Goal: Transaction & Acquisition: Purchase product/service

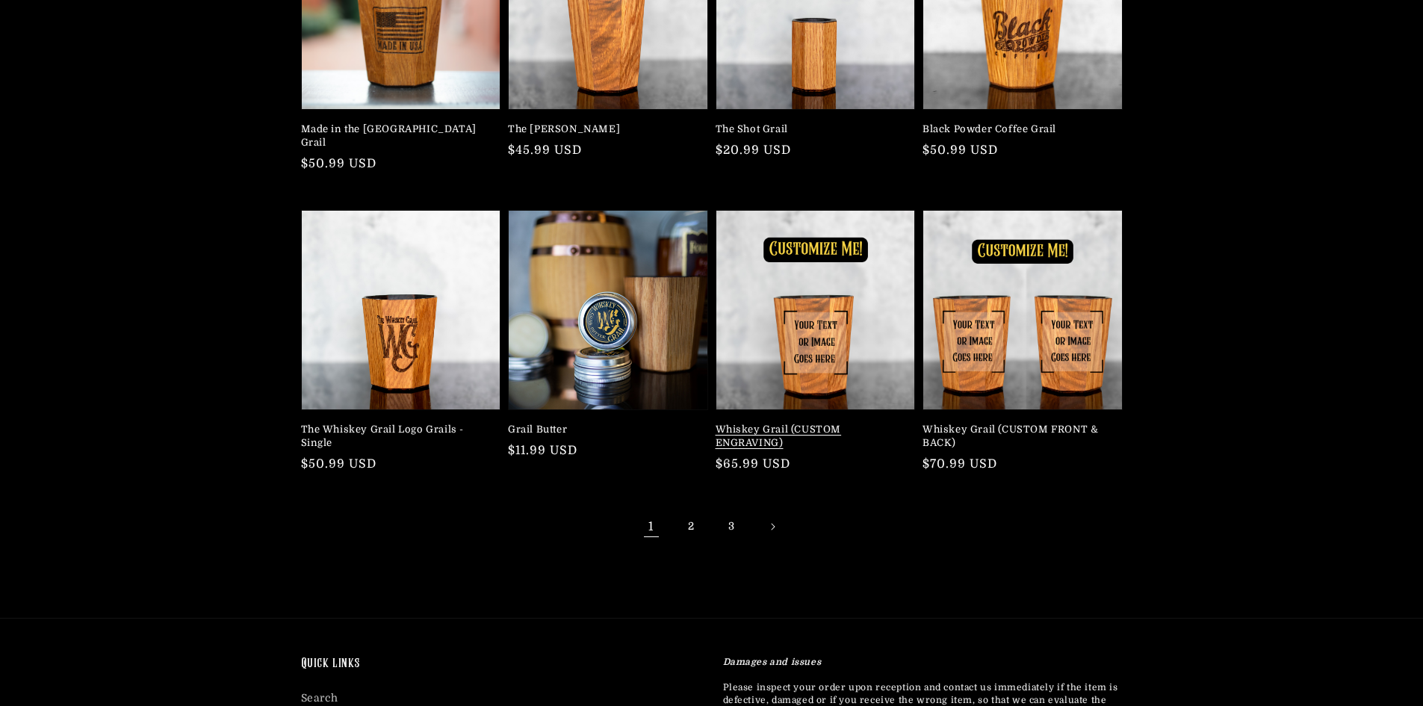
scroll to position [373, 0]
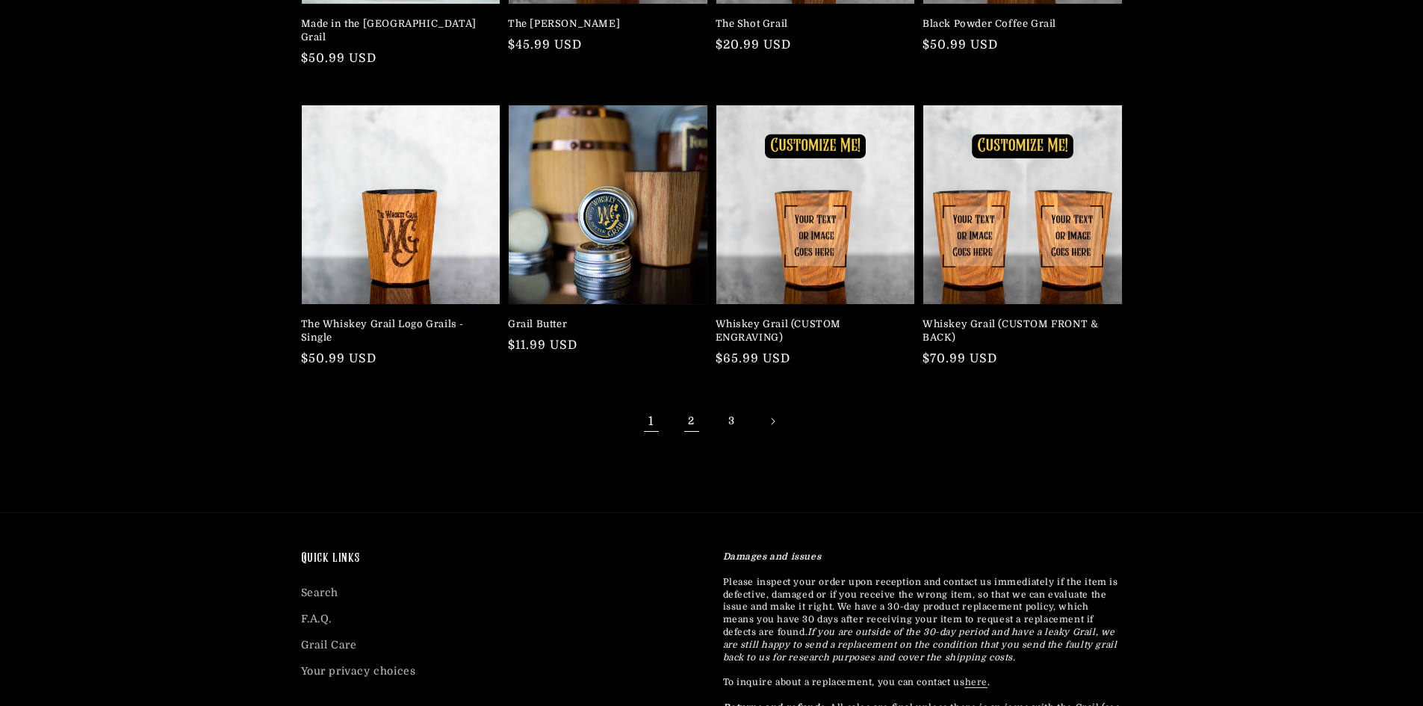
click at [694, 412] on link "2" at bounding box center [691, 421] width 33 height 33
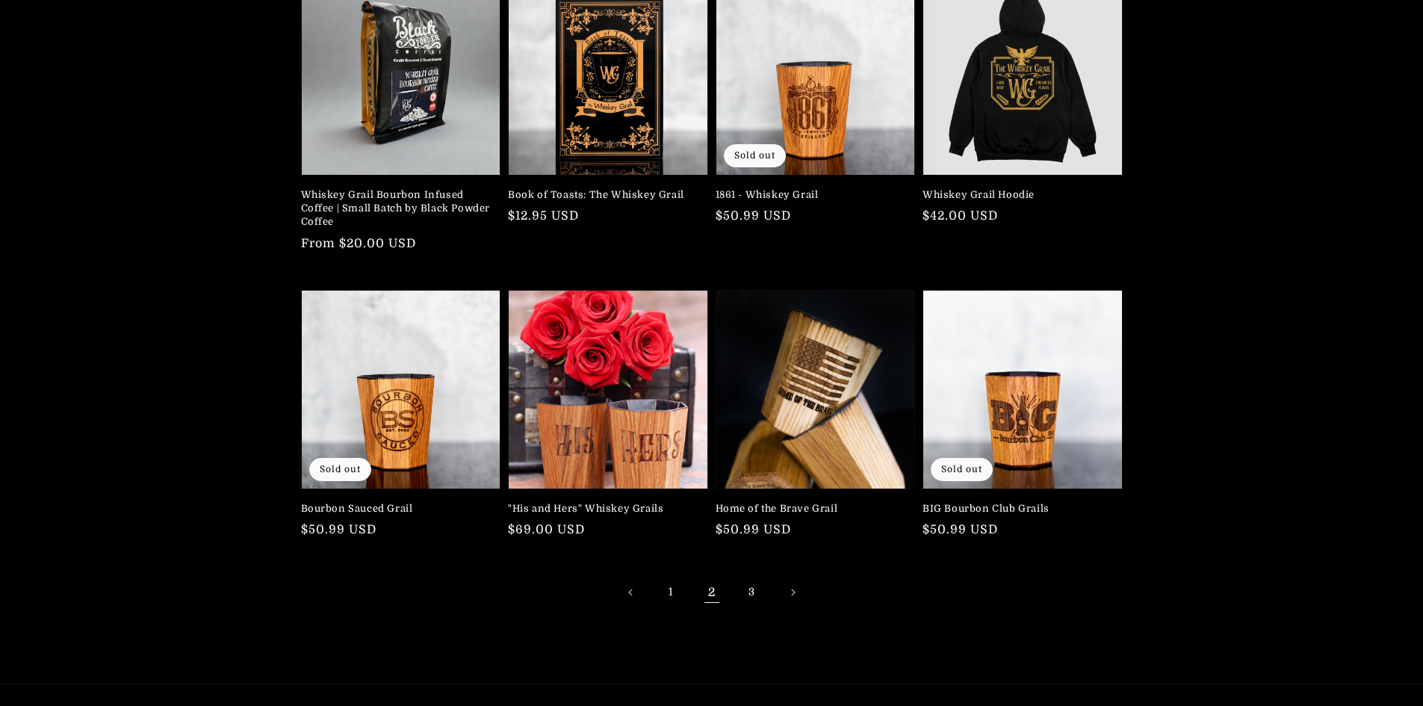
scroll to position [224, 0]
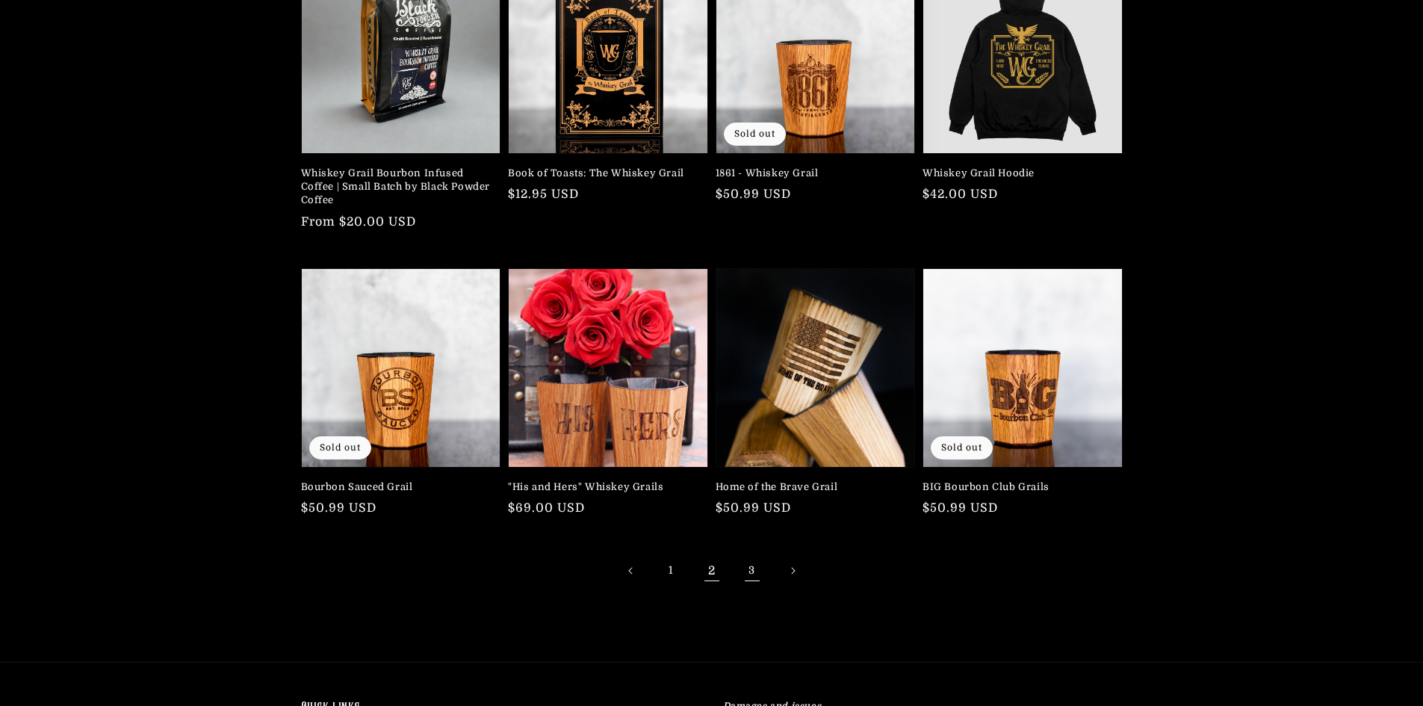
click at [749, 566] on link "3" at bounding box center [752, 570] width 33 height 33
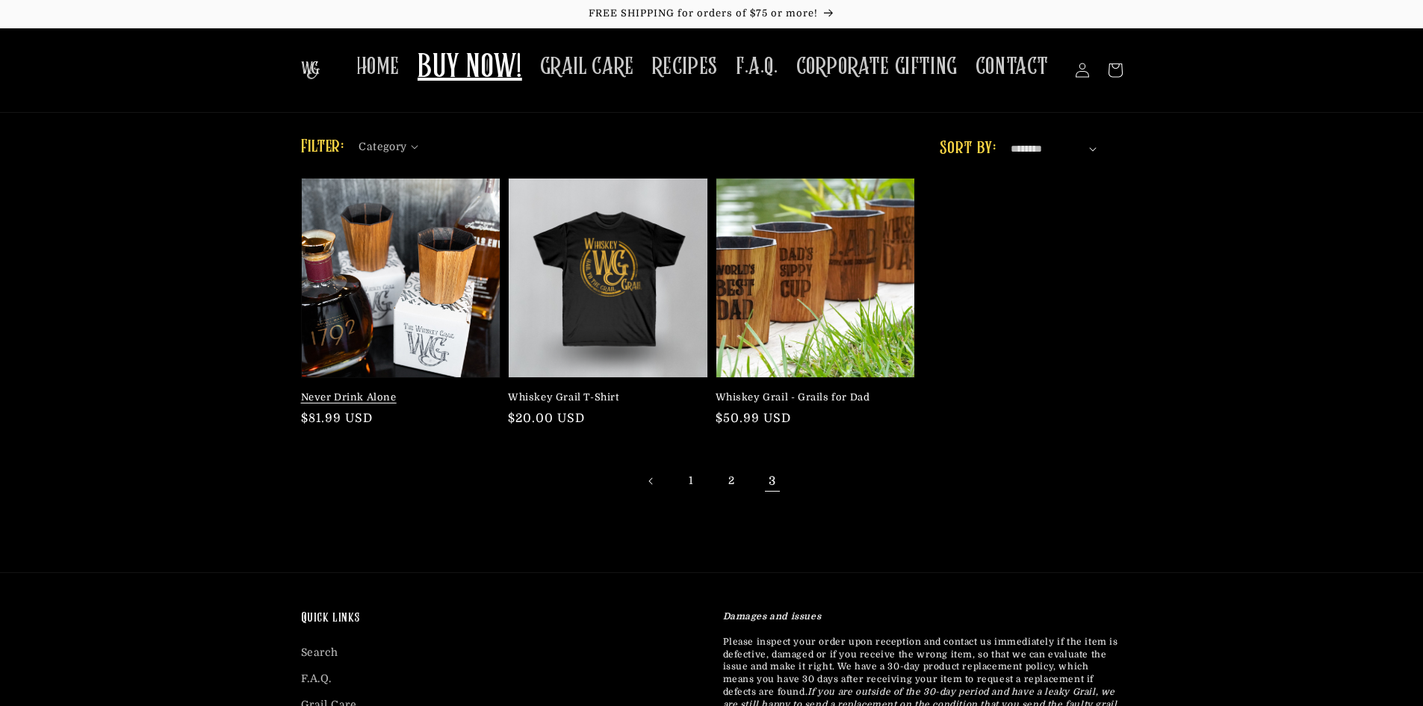
click at [396, 391] on link "Never Drink Alone" at bounding box center [396, 397] width 191 height 13
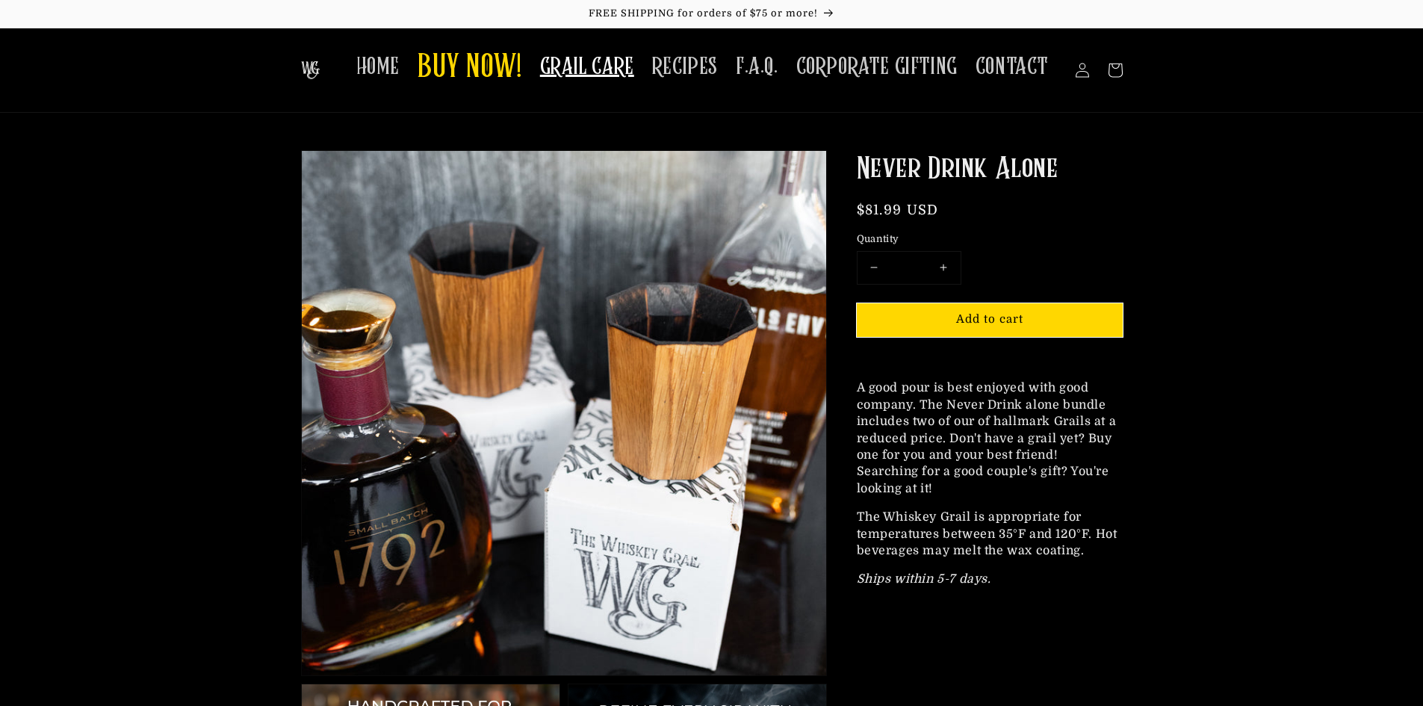
click at [625, 67] on span "GRAIL CARE" at bounding box center [587, 66] width 94 height 29
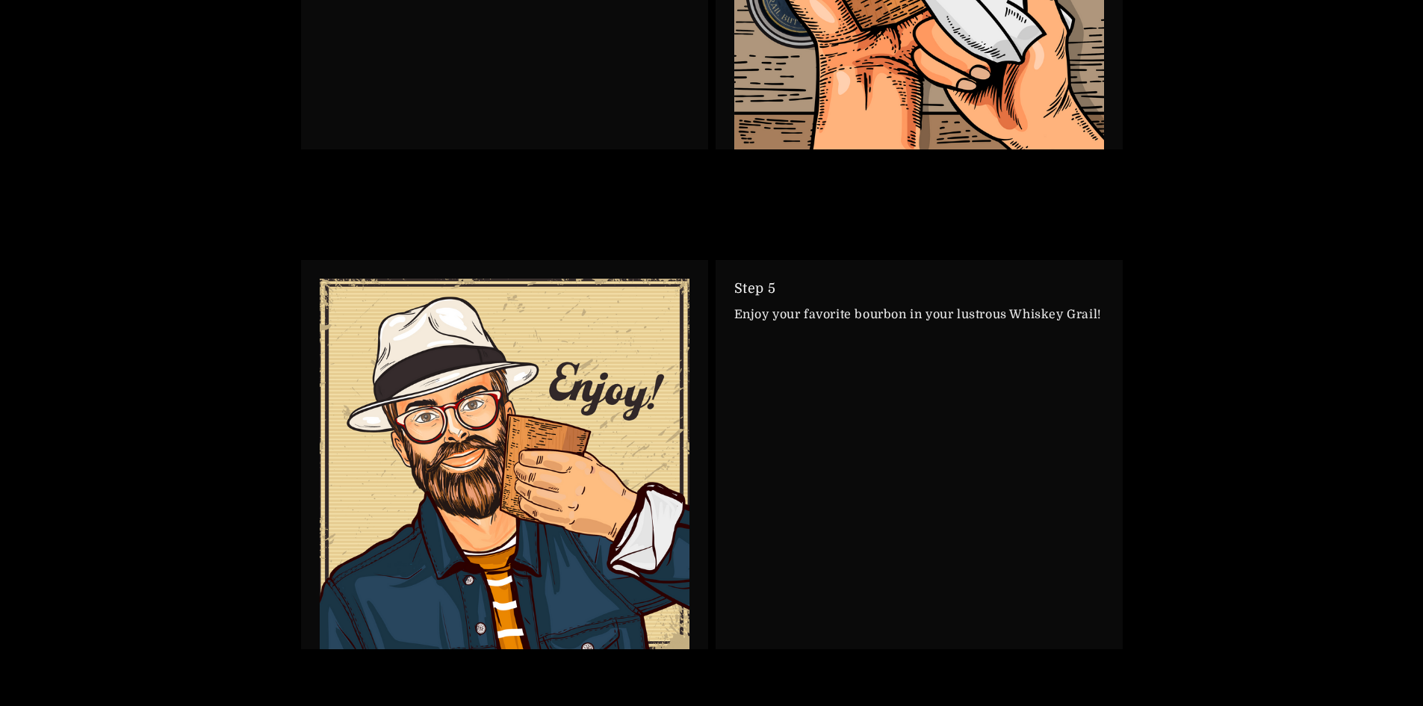
scroll to position [3286, 0]
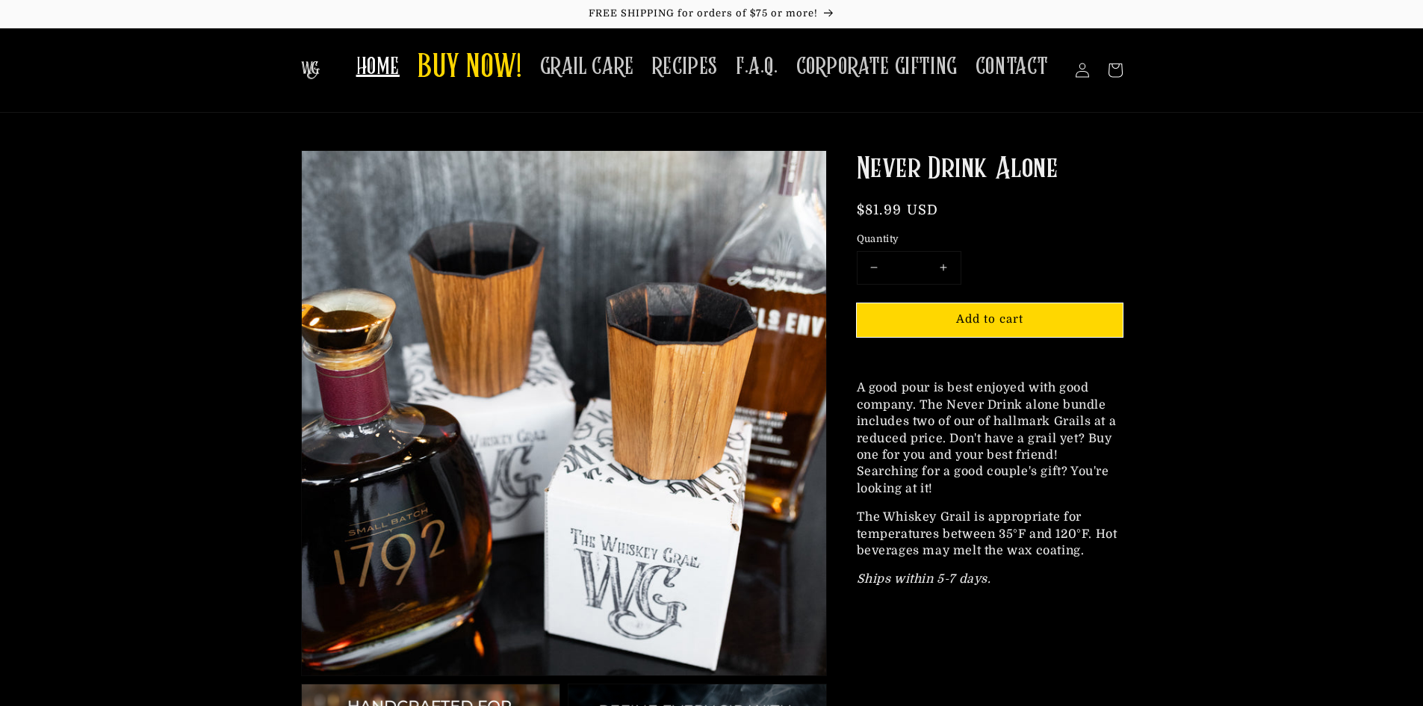
click at [400, 72] on span "HOME" at bounding box center [377, 66] width 43 height 29
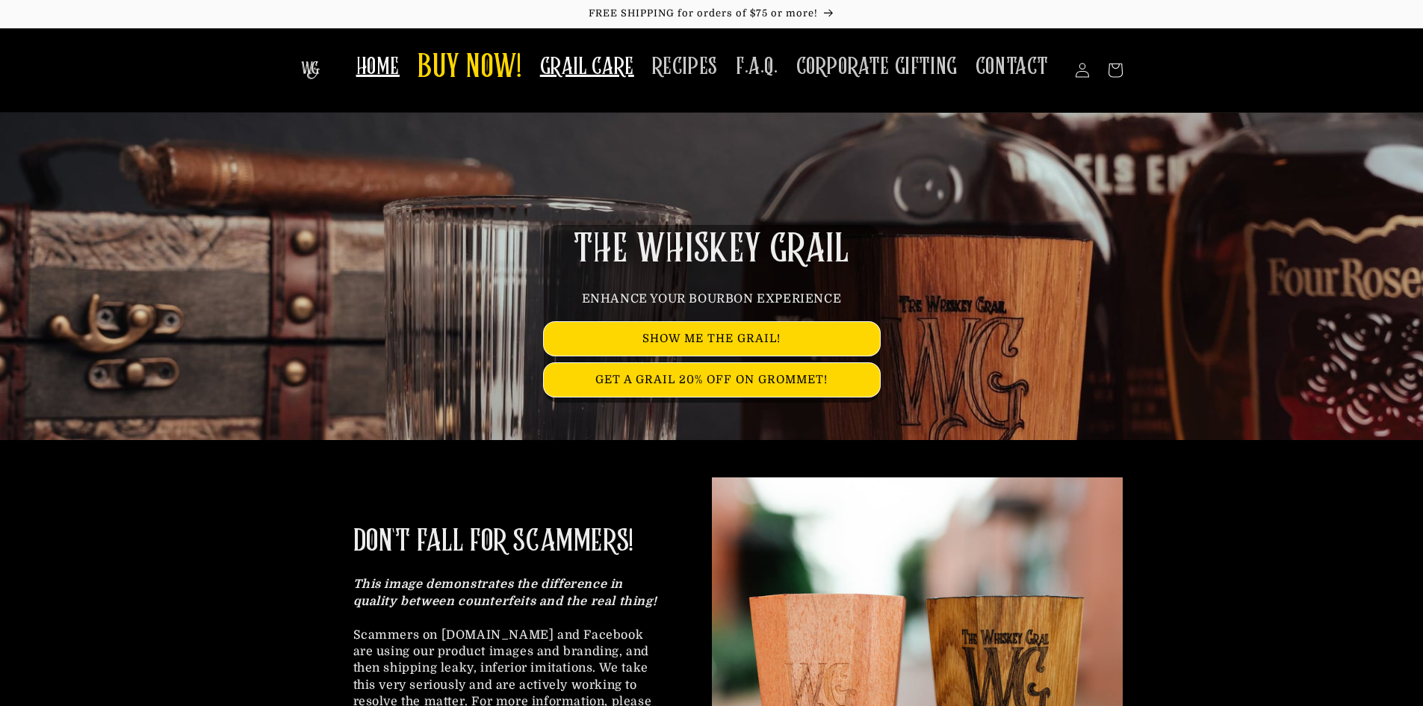
click at [597, 77] on span "GRAIL CARE" at bounding box center [587, 66] width 94 height 29
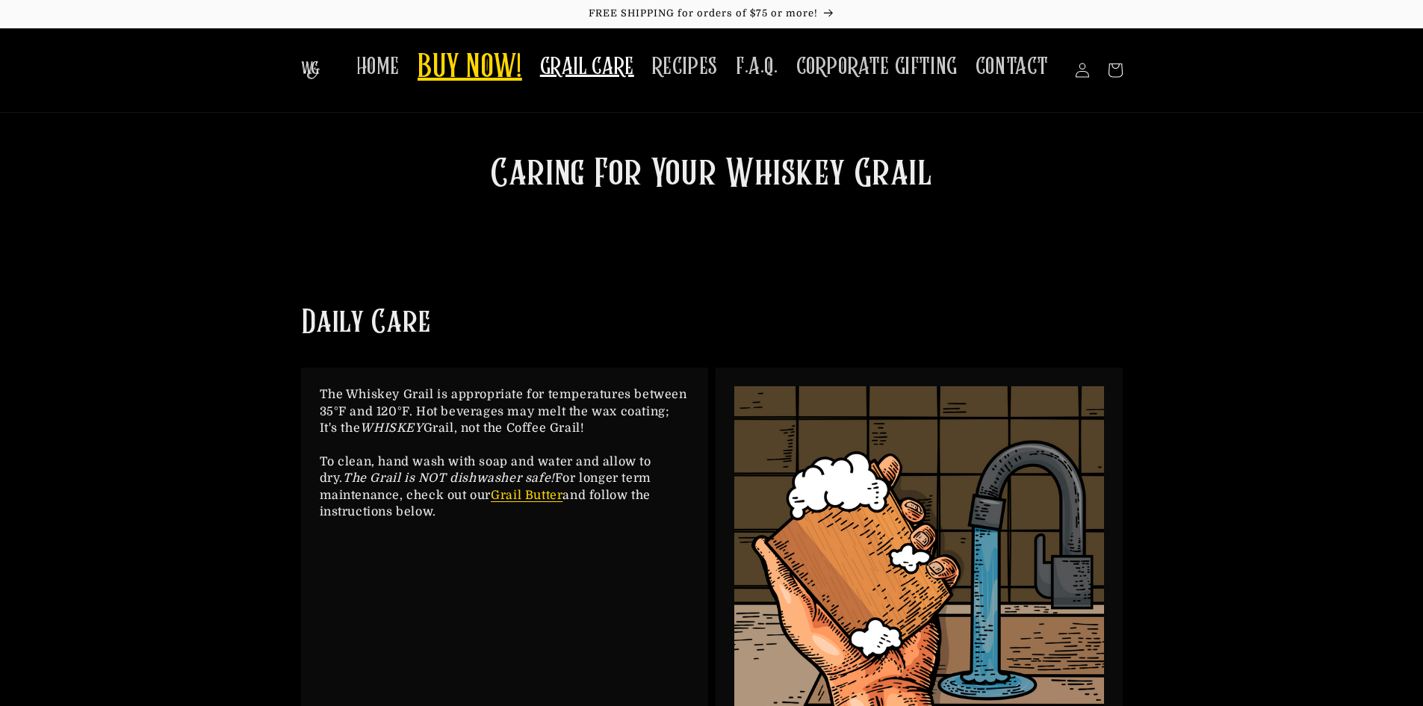
click at [522, 72] on span "BUY NOW!" at bounding box center [470, 68] width 105 height 41
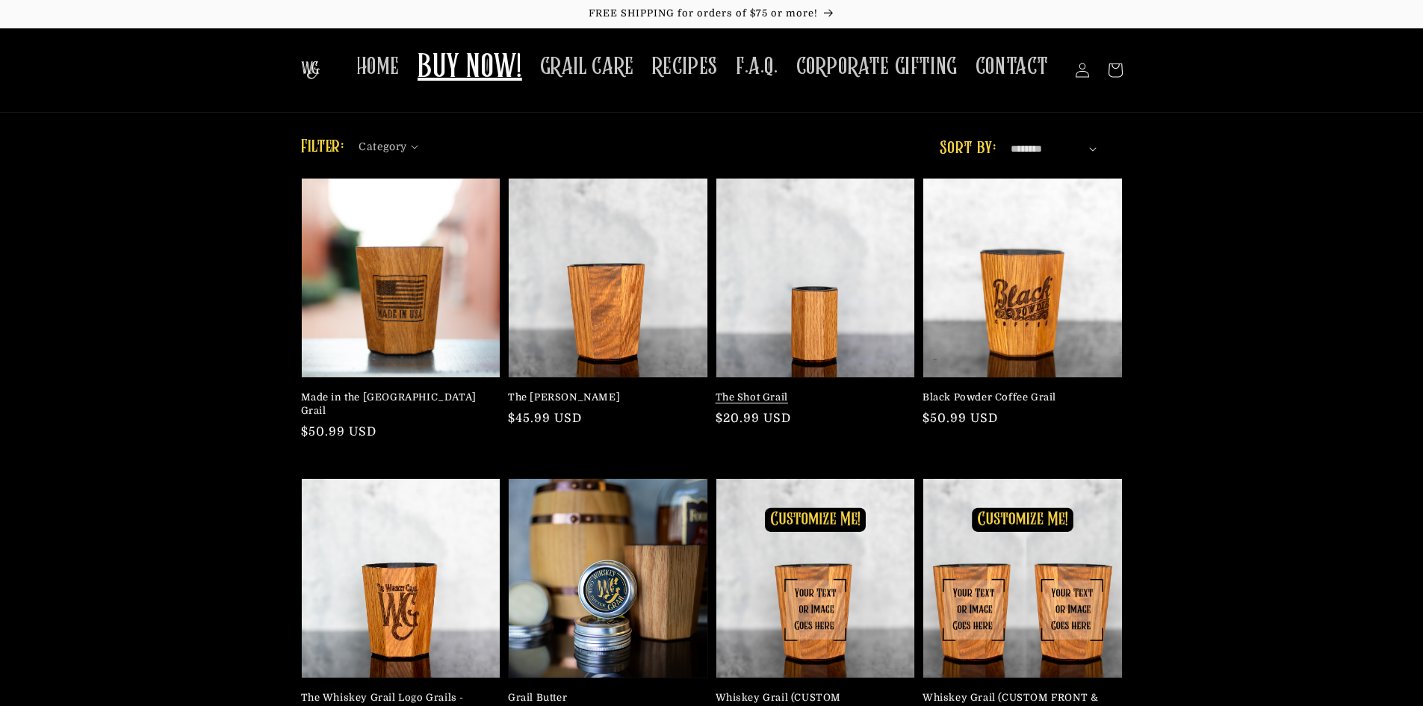
click at [789, 391] on link "The Shot Grail" at bounding box center [811, 397] width 191 height 13
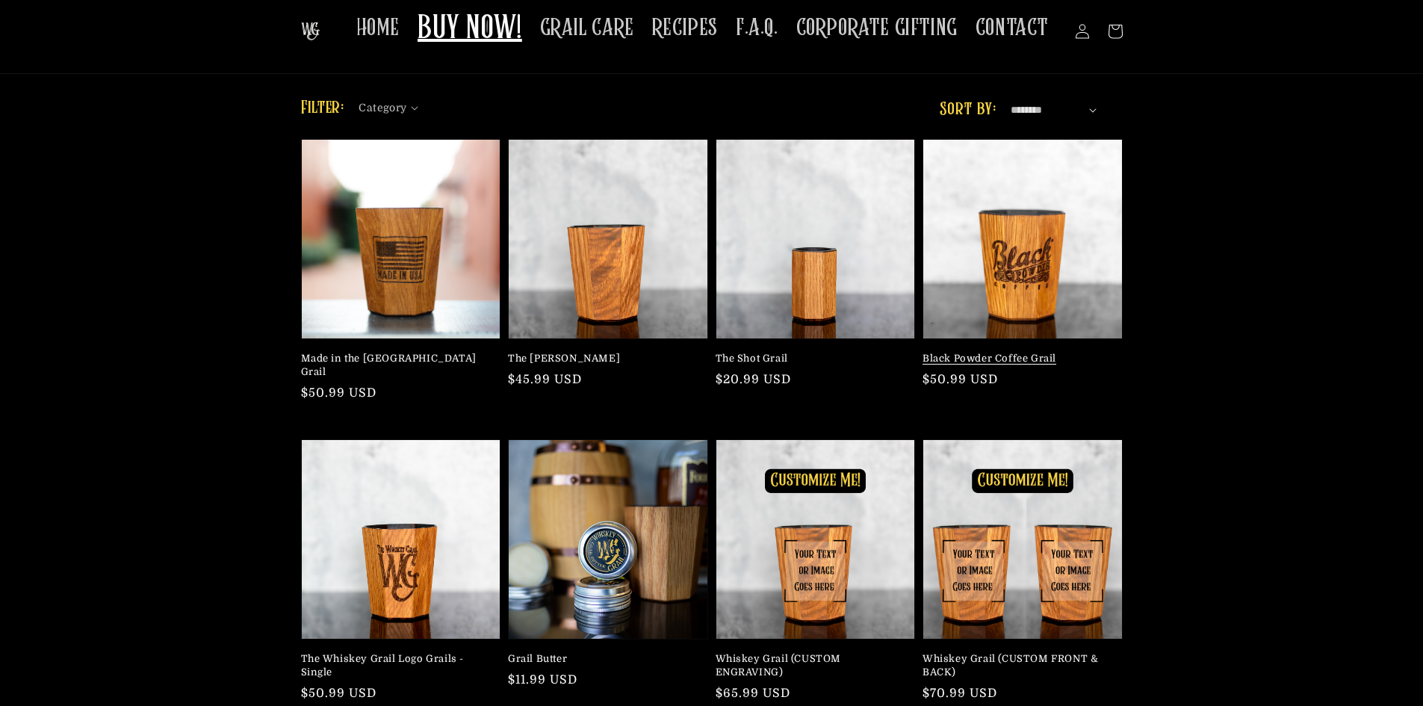
scroll to position [75, 0]
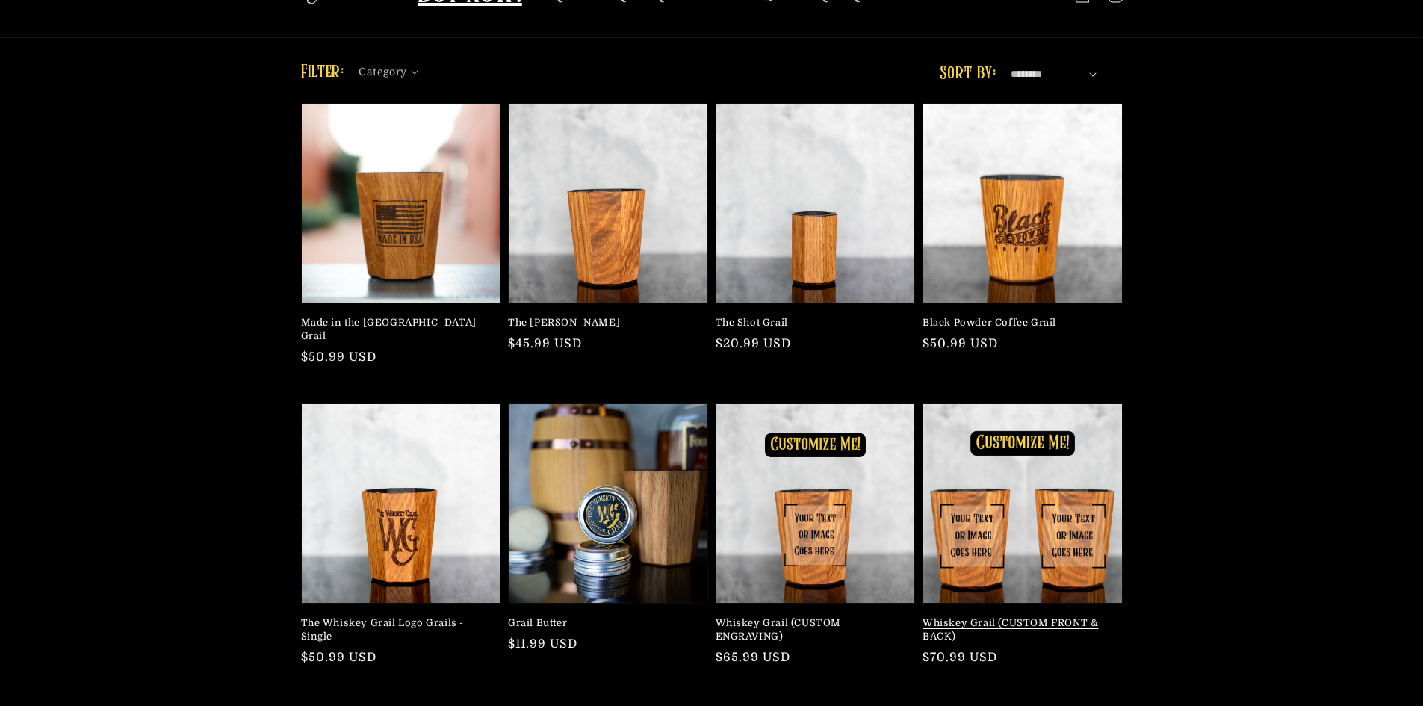
click at [1063, 616] on link "Whiskey Grail (CUSTOM FRONT & BACK)" at bounding box center [1017, 629] width 191 height 27
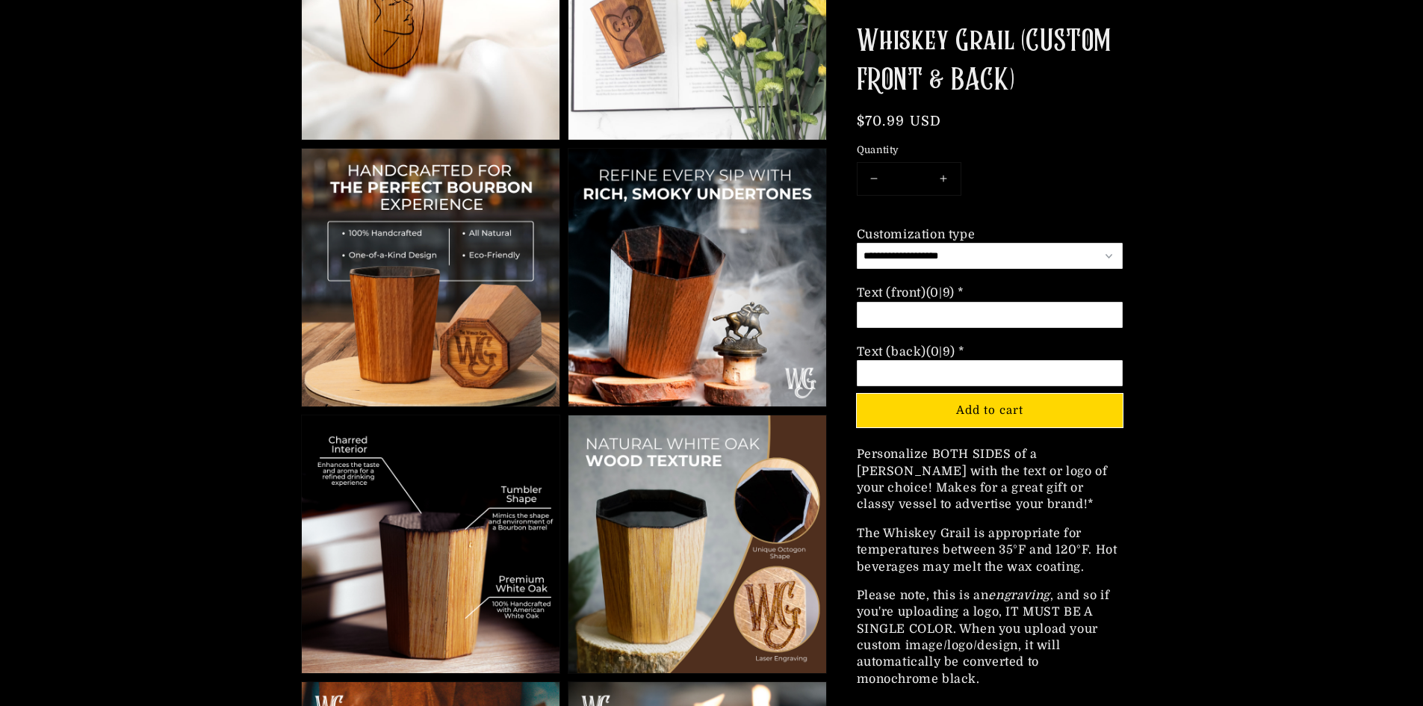
scroll to position [1120, 0]
